Goal: Task Accomplishment & Management: Use online tool/utility

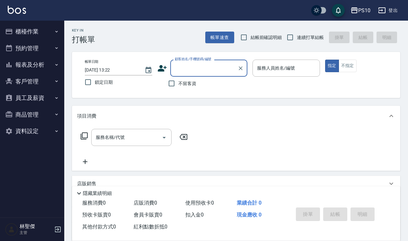
click at [252, 34] on span "結帳前確認明細" at bounding box center [267, 37] width 32 height 7
click at [251, 34] on input "結帳前確認明細" at bounding box center [244, 38] width 14 height 14
checkbox input "true"
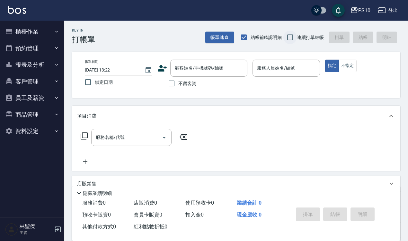
click at [290, 38] on input "連續打單結帳" at bounding box center [291, 38] width 14 height 14
checkbox input "true"
click at [184, 81] on span "不留客資" at bounding box center [188, 83] width 18 height 7
click at [179, 81] on input "不留客資" at bounding box center [172, 84] width 14 height 14
checkbox input "true"
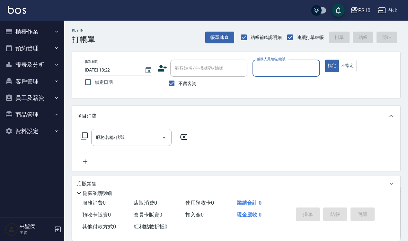
click at [275, 71] on input "服務人員姓名/編號" at bounding box center [287, 67] width 62 height 11
type input "[PERSON_NAME]-01"
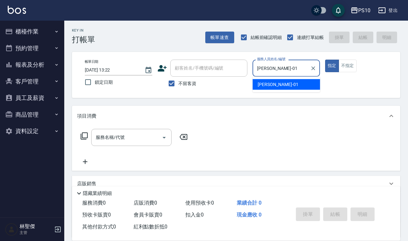
type button "true"
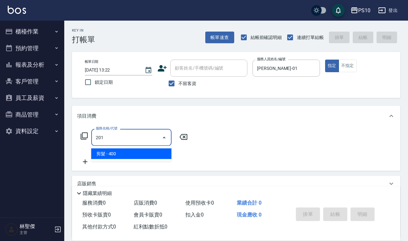
type input "剪髮(201)"
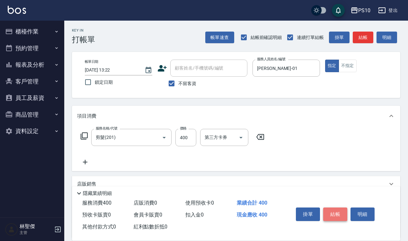
click at [340, 208] on button "結帳" at bounding box center [336, 214] width 24 height 14
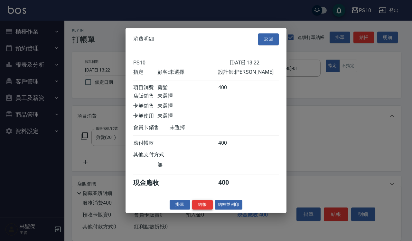
click at [197, 209] on button "結帳" at bounding box center [202, 204] width 21 height 10
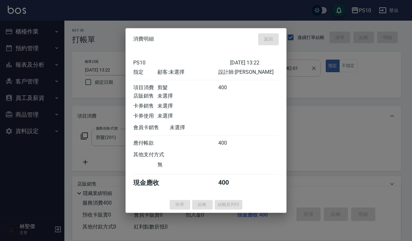
type input "[DATE] 15:11"
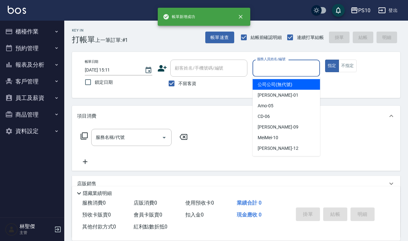
click at [295, 67] on input "服務人員姓名/編號" at bounding box center [287, 67] width 62 height 11
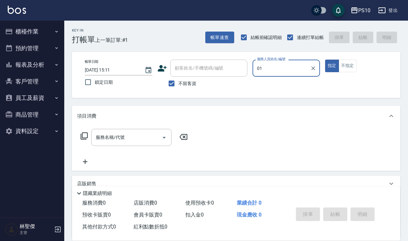
type input "[PERSON_NAME]-01"
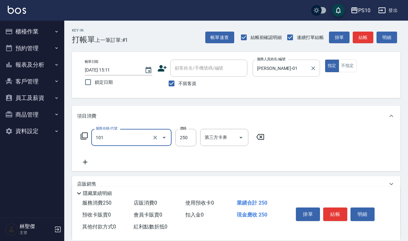
type input "洗髮(101)"
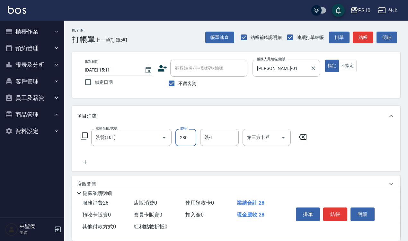
type input "280"
click at [329, 216] on button "結帳" at bounding box center [336, 214] width 24 height 14
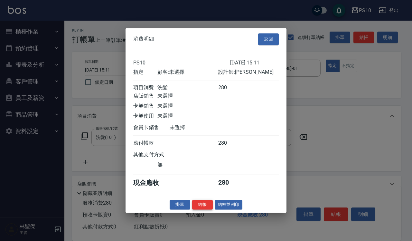
click at [199, 209] on button "結帳" at bounding box center [202, 204] width 21 height 10
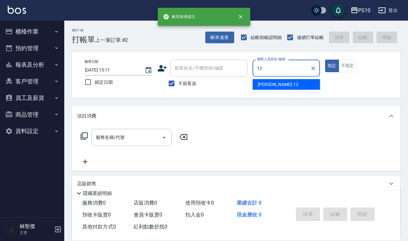
type input "[PERSON_NAME]-12"
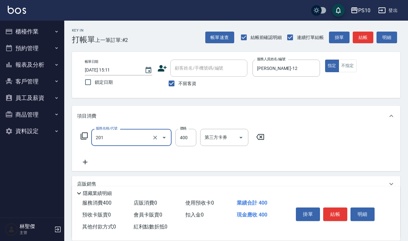
type input "剪髮(201)"
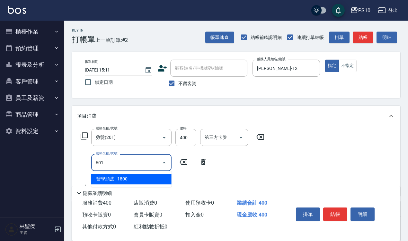
type input "醫學頭皮(601)"
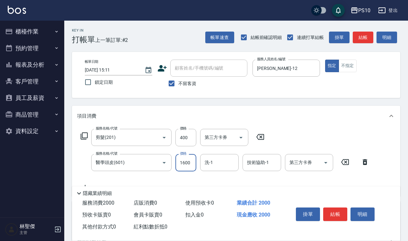
type input "1600"
click at [334, 207] on button "結帳" at bounding box center [336, 214] width 24 height 14
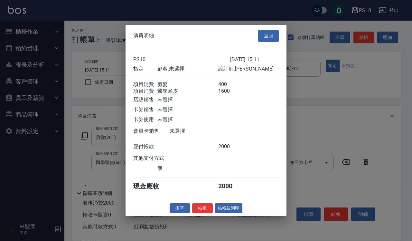
click at [203, 207] on div "掛單 結帳 結帳並列印" at bounding box center [205, 208] width 161 height 10
click at [202, 211] on button "結帳" at bounding box center [202, 208] width 21 height 10
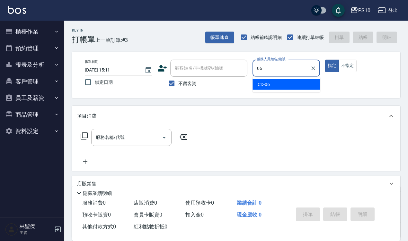
type input "CD-06"
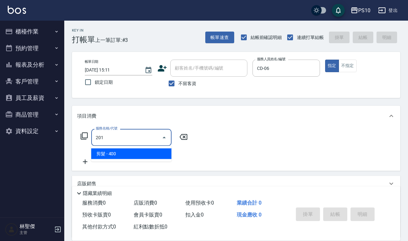
type input "剪髮(201)"
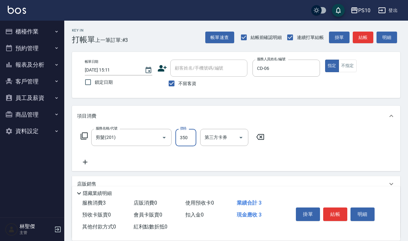
type input "350"
click at [347, 68] on button "不指定" at bounding box center [348, 66] width 18 height 13
click at [334, 209] on button "結帳" at bounding box center [336, 214] width 24 height 14
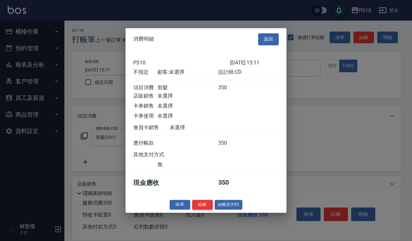
click at [202, 208] on button "結帳" at bounding box center [202, 204] width 21 height 10
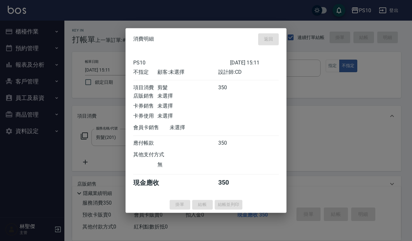
type input "[DATE] 15:12"
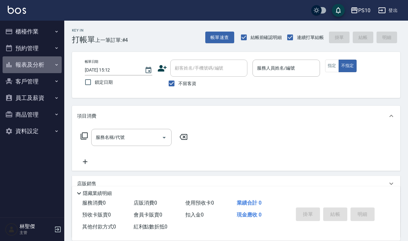
click at [36, 66] on button "報表及分析" at bounding box center [32, 64] width 59 height 17
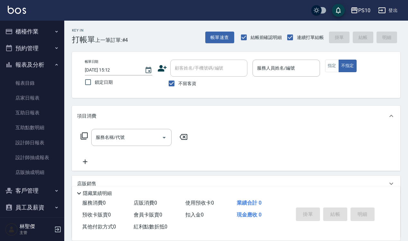
click at [395, 13] on button "登出" at bounding box center [388, 11] width 25 height 12
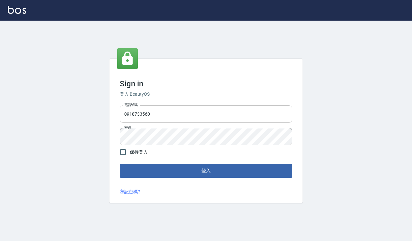
click at [167, 108] on input "0918733560" at bounding box center [206, 113] width 172 height 17
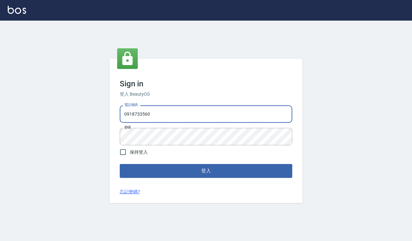
type input "0935291753"
click at [203, 170] on button "登入" at bounding box center [206, 171] width 172 height 14
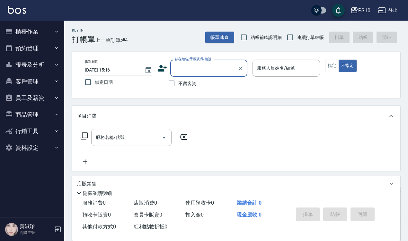
click at [31, 61] on button "報表及分析" at bounding box center [32, 64] width 59 height 17
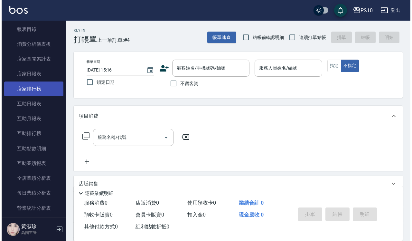
scroll to position [121, 0]
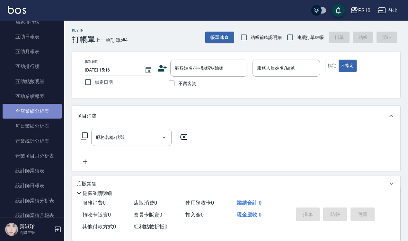
click at [44, 115] on link "全店業績分析表" at bounding box center [32, 111] width 59 height 15
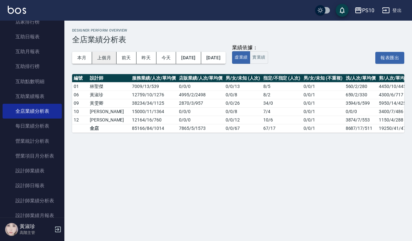
click at [102, 58] on button "上個月" at bounding box center [104, 58] width 24 height 12
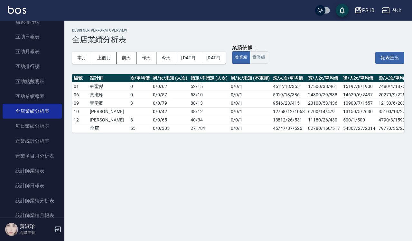
scroll to position [0, 139]
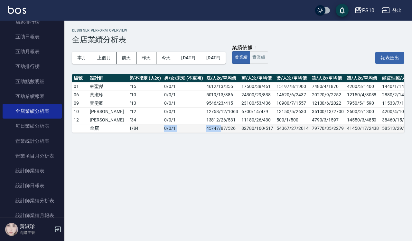
drag, startPoint x: 200, startPoint y: 132, endPoint x: 130, endPoint y: 126, distance: 70.4
click at [130, 126] on tr "全店 362627 / 355 / 1021 12988 / 7 / 1855 0 / 0 / 305 271 / 84 0 / 0 / 1 45747/87…" at bounding box center [180, 128] width 494 height 8
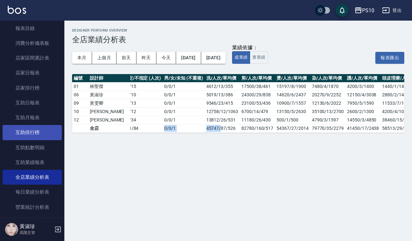
scroll to position [0, 0]
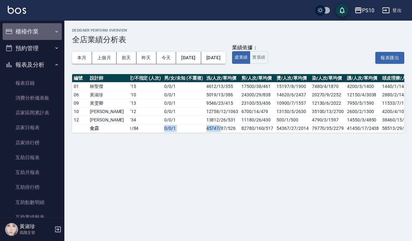
click at [34, 33] on button "櫃檯作業" at bounding box center [32, 31] width 59 height 17
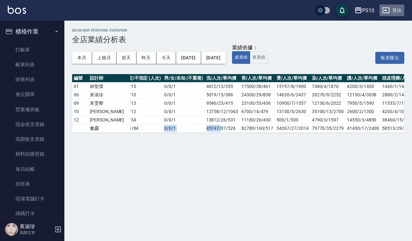
click at [395, 9] on button "登出" at bounding box center [391, 11] width 25 height 12
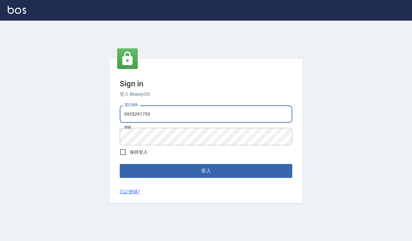
click at [158, 118] on input "0935291753" at bounding box center [206, 113] width 172 height 17
type input "0918733560"
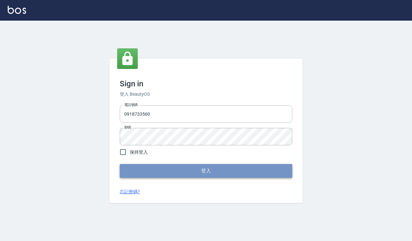
click at [185, 168] on button "登入" at bounding box center [206, 171] width 172 height 14
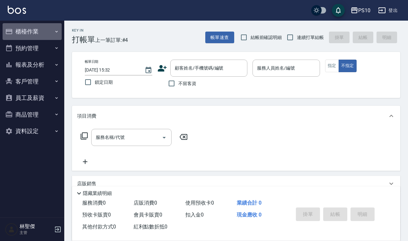
click at [31, 32] on button "櫃檯作業" at bounding box center [32, 31] width 59 height 17
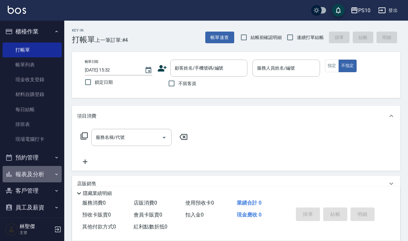
click at [34, 175] on button "報表及分析" at bounding box center [32, 174] width 59 height 17
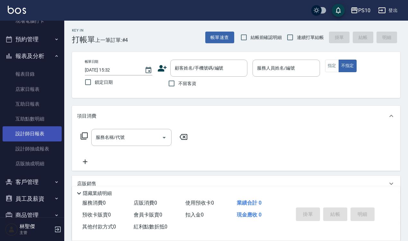
scroll to position [121, 0]
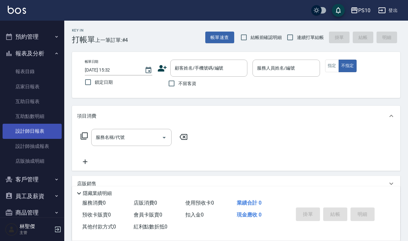
click at [36, 127] on link "設計師日報表" at bounding box center [32, 131] width 59 height 15
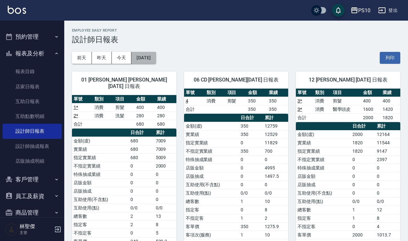
click at [151, 60] on button "2025/10/06" at bounding box center [144, 58] width 24 height 12
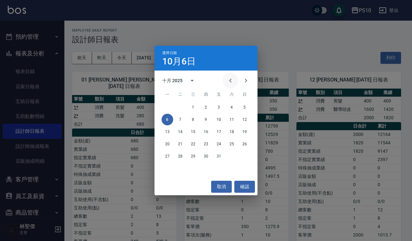
click at [227, 82] on icon "Previous month" at bounding box center [230, 81] width 8 height 8
click at [179, 156] on button "30" at bounding box center [180, 156] width 12 height 12
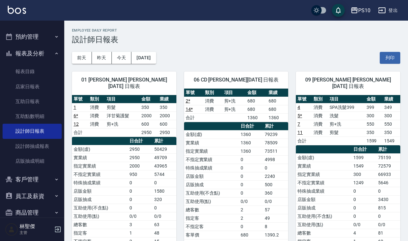
click at [31, 55] on button "報表及分析" at bounding box center [32, 53] width 59 height 17
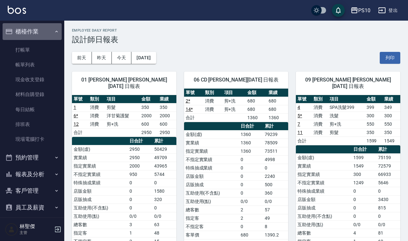
click at [47, 29] on button "櫃檯作業" at bounding box center [32, 31] width 59 height 17
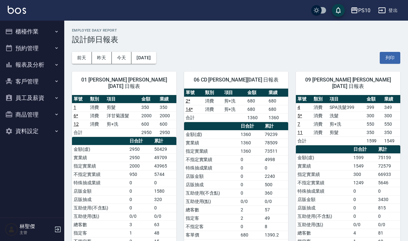
click at [47, 30] on button "櫃檯作業" at bounding box center [32, 31] width 59 height 17
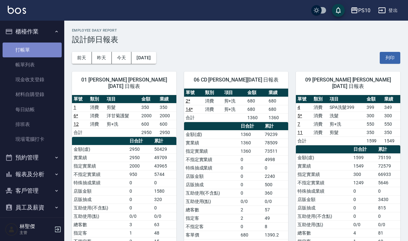
click at [44, 49] on link "打帳單" at bounding box center [32, 49] width 59 height 15
